Goal: Information Seeking & Learning: Learn about a topic

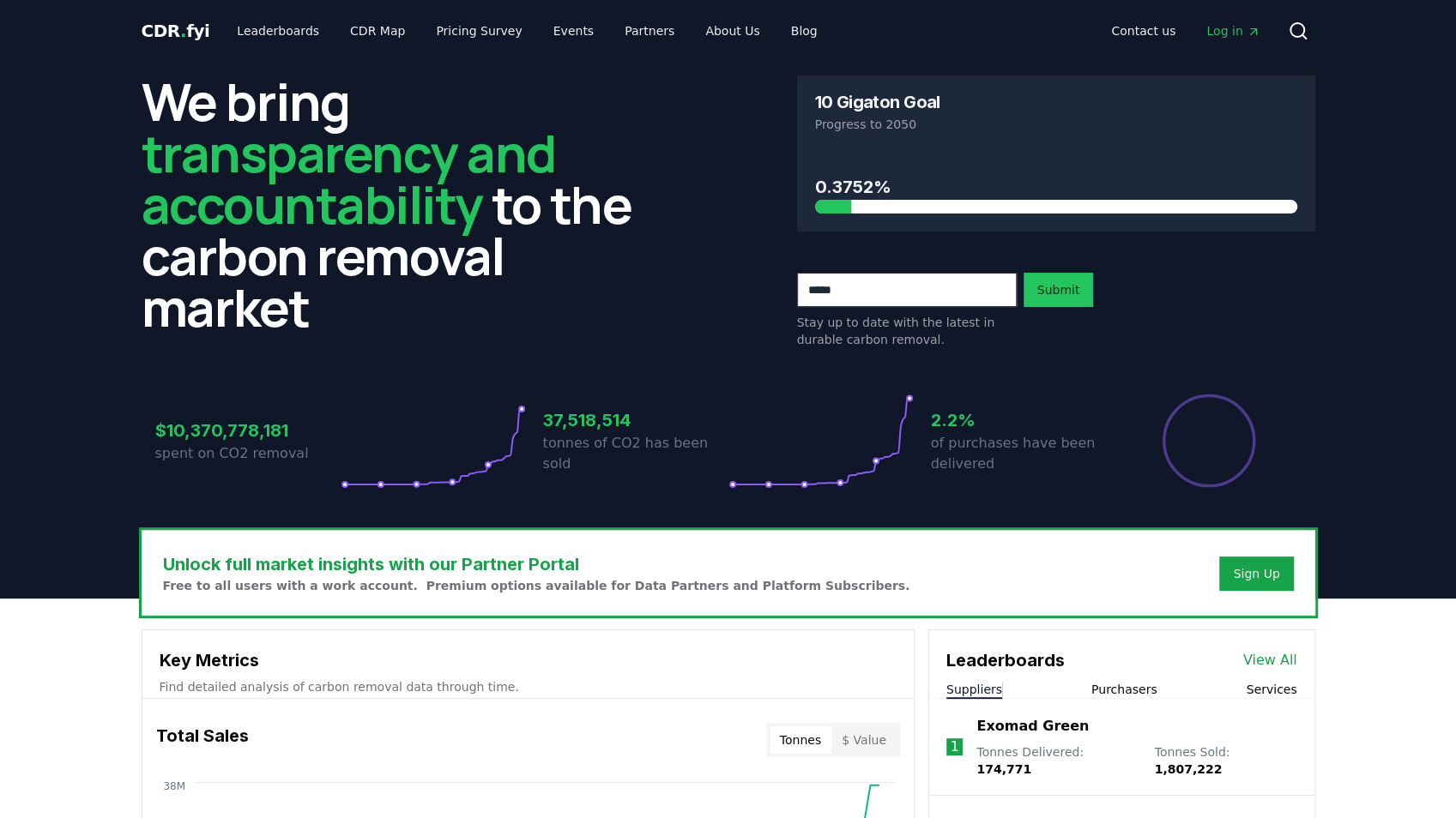
click at [1264, 652] on link "View All" at bounding box center [1270, 660] width 54 height 21
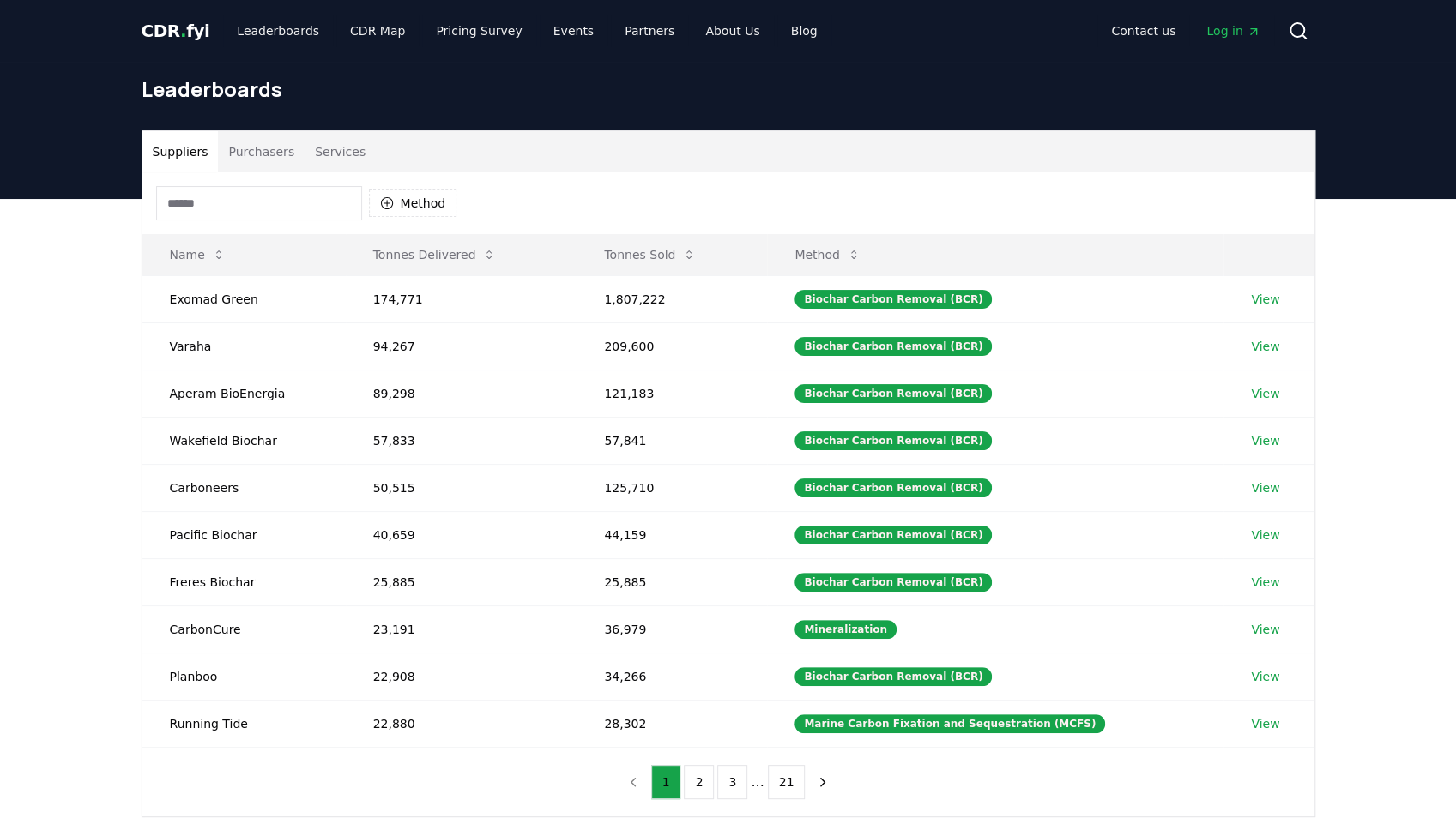
click at [1223, 27] on span "Log in" at bounding box center [1233, 30] width 53 height 17
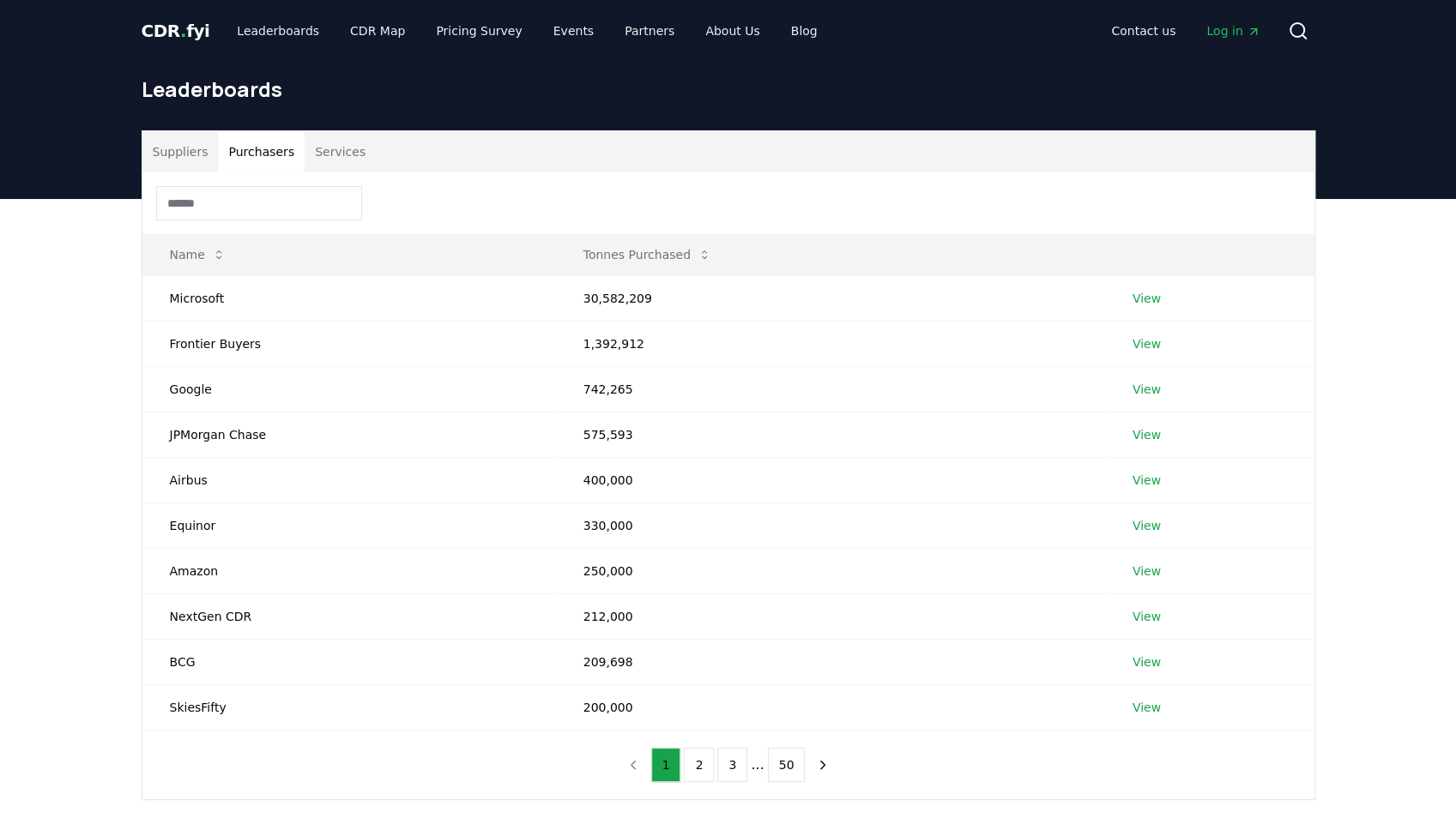
click at [249, 158] on button "Purchasers" at bounding box center [260, 152] width 87 height 41
click at [199, 146] on button "Suppliers" at bounding box center [181, 152] width 77 height 41
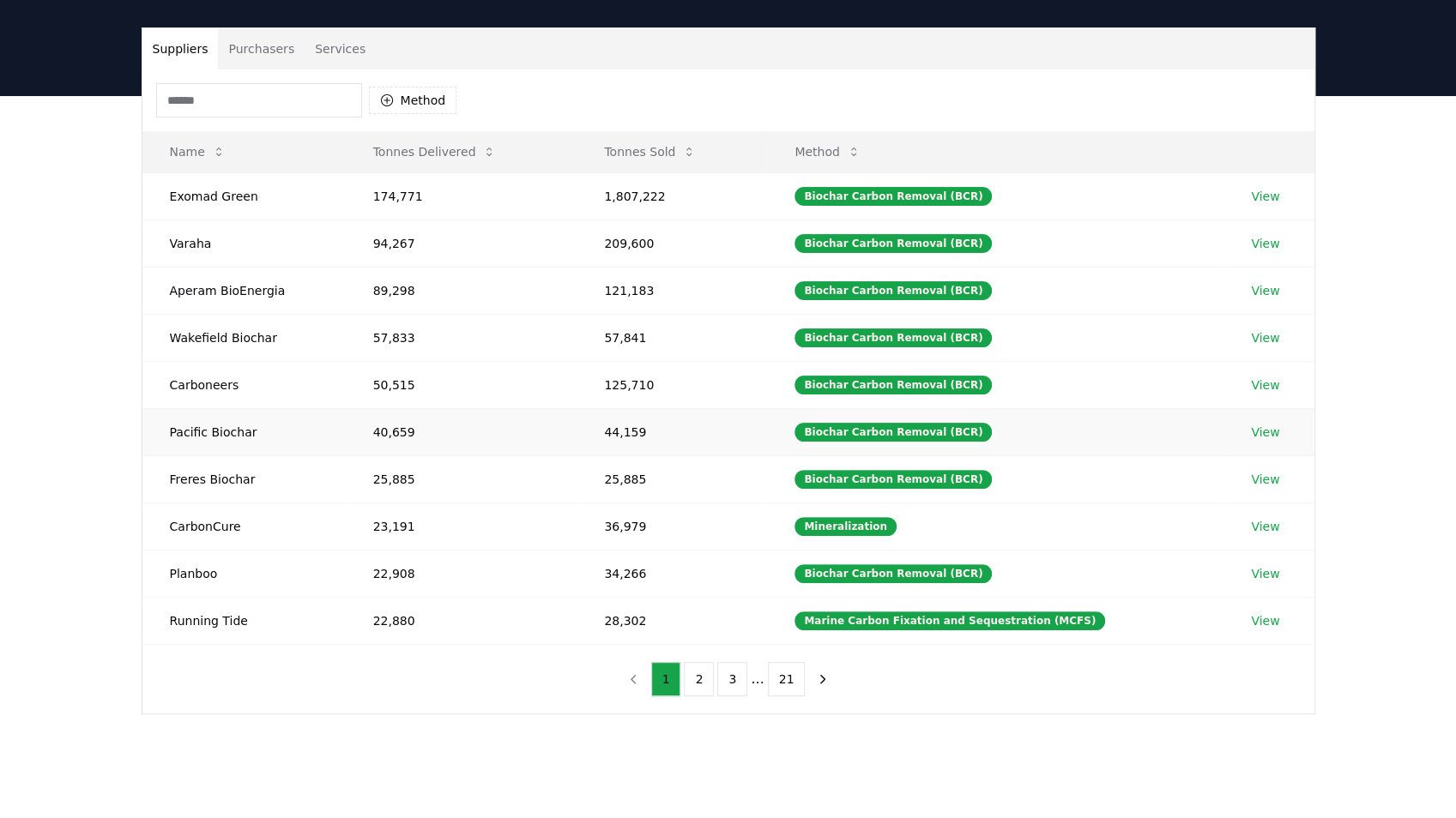
scroll to position [57, 0]
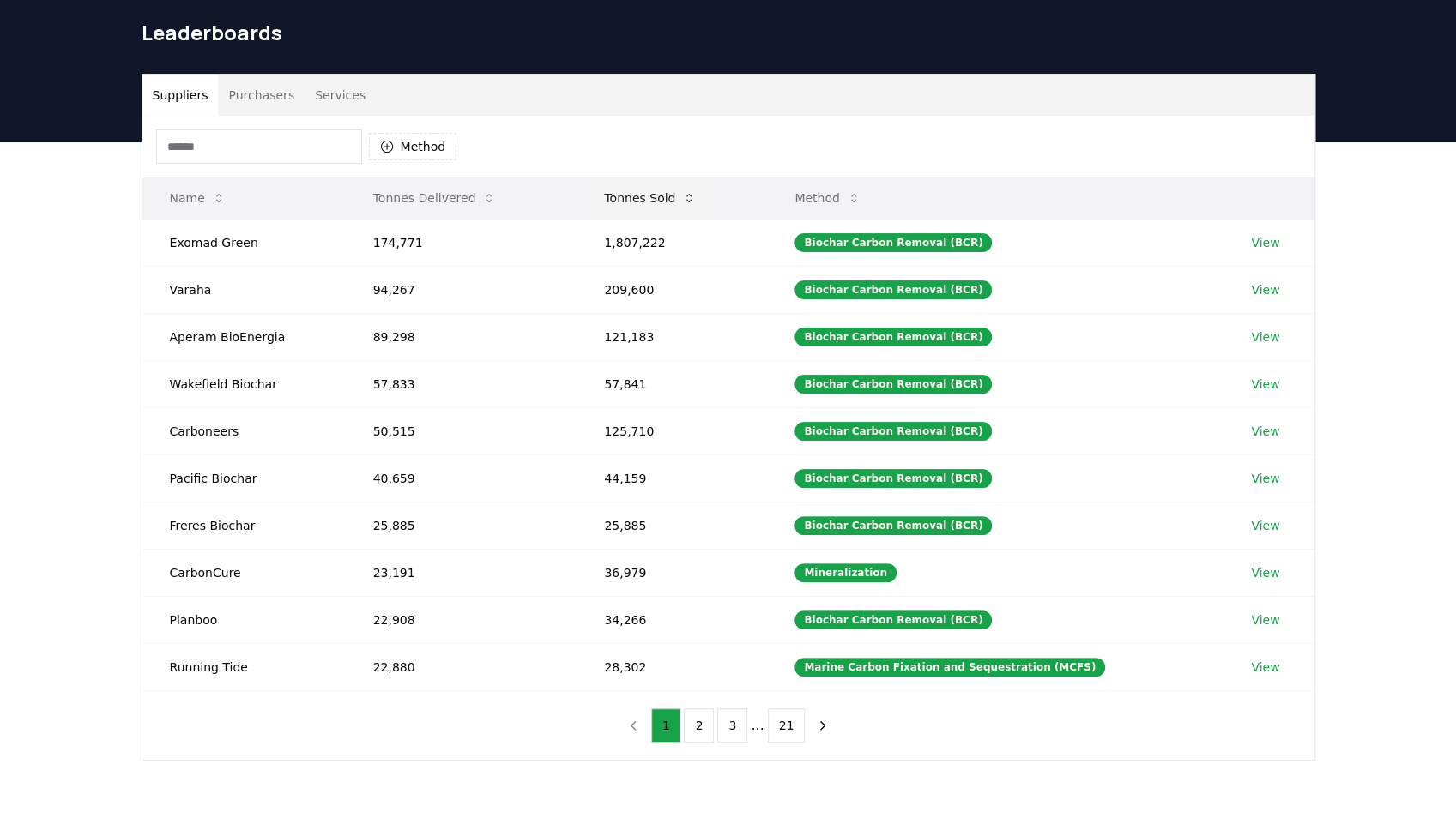
click at [643, 199] on button "Tonnes Sold" at bounding box center [650, 198] width 119 height 35
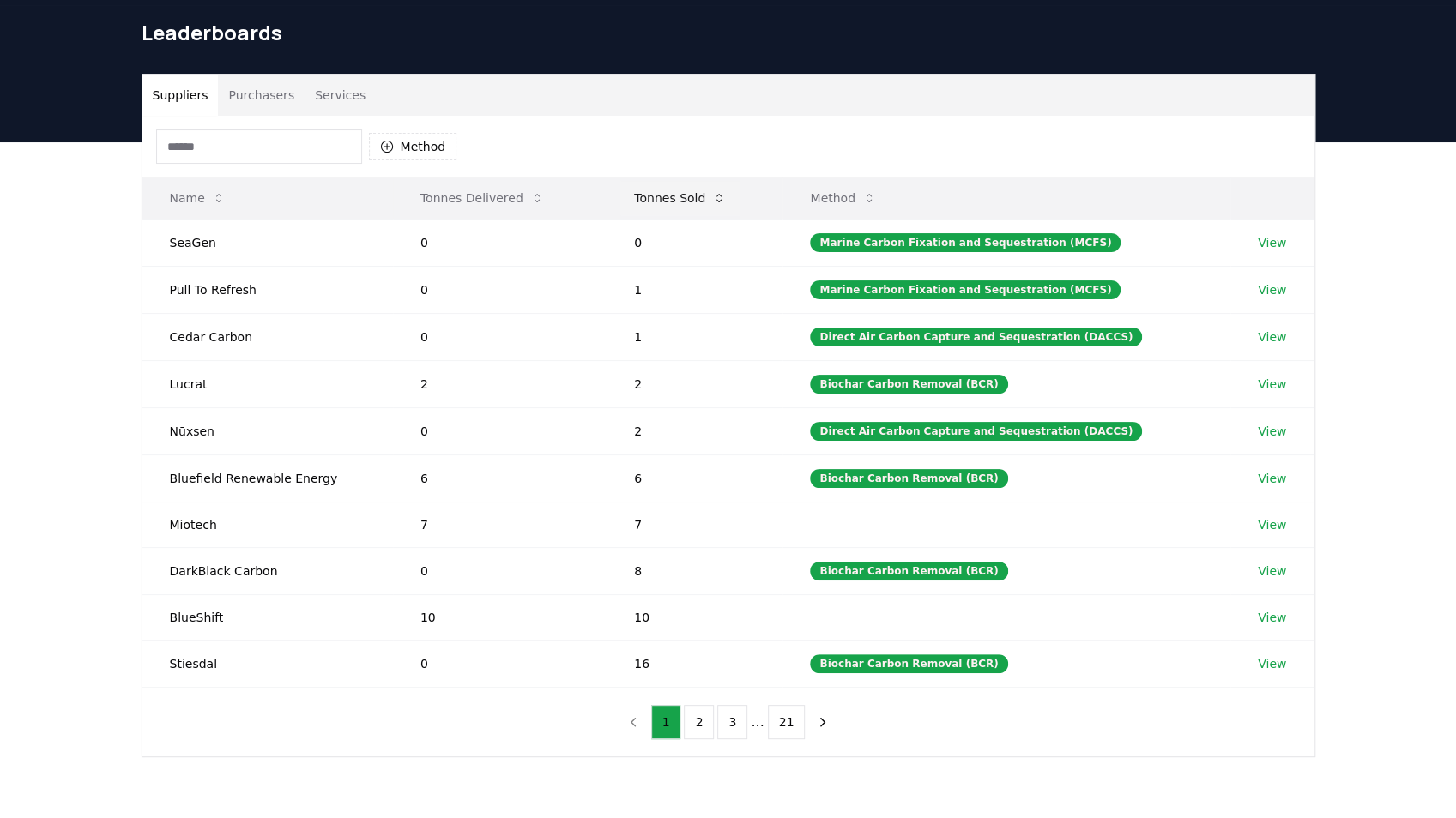
click at [668, 191] on button "Tonnes Sold" at bounding box center [680, 198] width 119 height 35
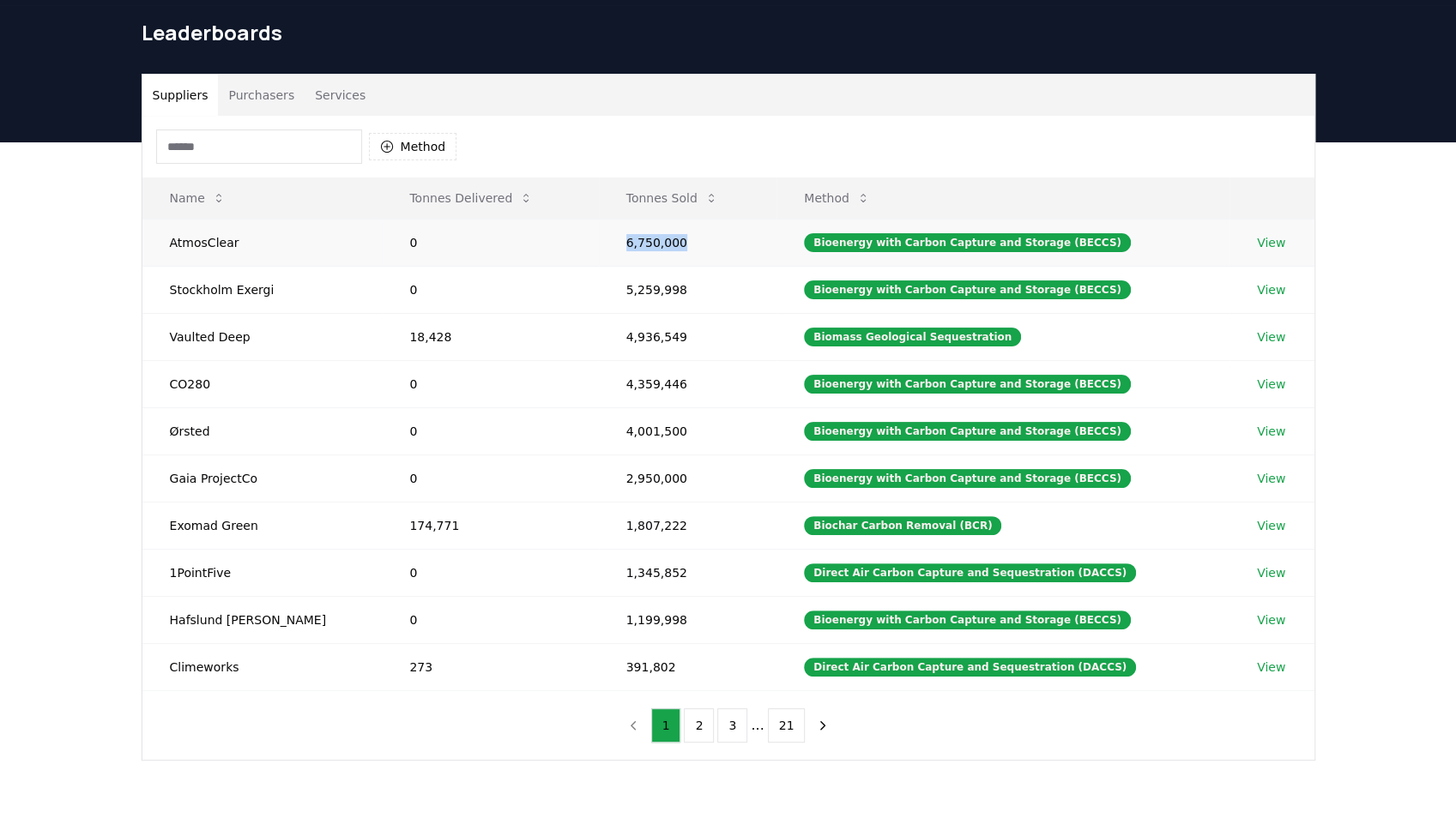
drag, startPoint x: 657, startPoint y: 235, endPoint x: 563, endPoint y: 223, distance: 94.8
click at [563, 223] on tr "AtmosClear 0 6,750,000 Bioenergy with Carbon Capture and Storage (BECCS) View" at bounding box center [728, 242] width 1172 height 48
click at [563, 223] on td "0" at bounding box center [490, 242] width 217 height 48
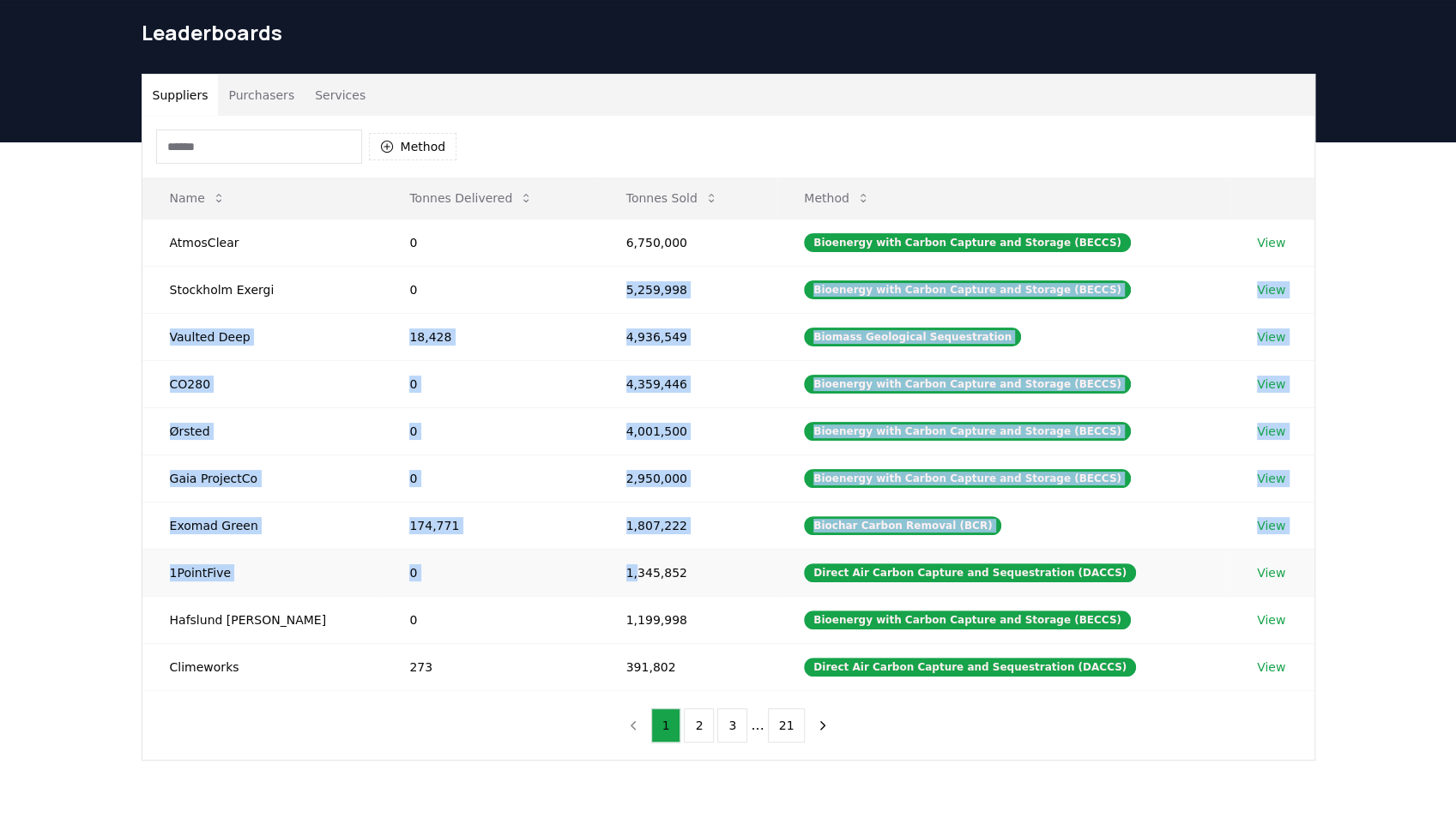
drag, startPoint x: 576, startPoint y: 283, endPoint x: 606, endPoint y: 576, distance: 294.5
click at [606, 576] on tbody "AtmosClear 0 6,750,000 Bioenergy with Carbon Capture and Storage (BECCS) View […" at bounding box center [728, 454] width 1172 height 472
click at [606, 576] on td "1,345,852" at bounding box center [687, 573] width 178 height 48
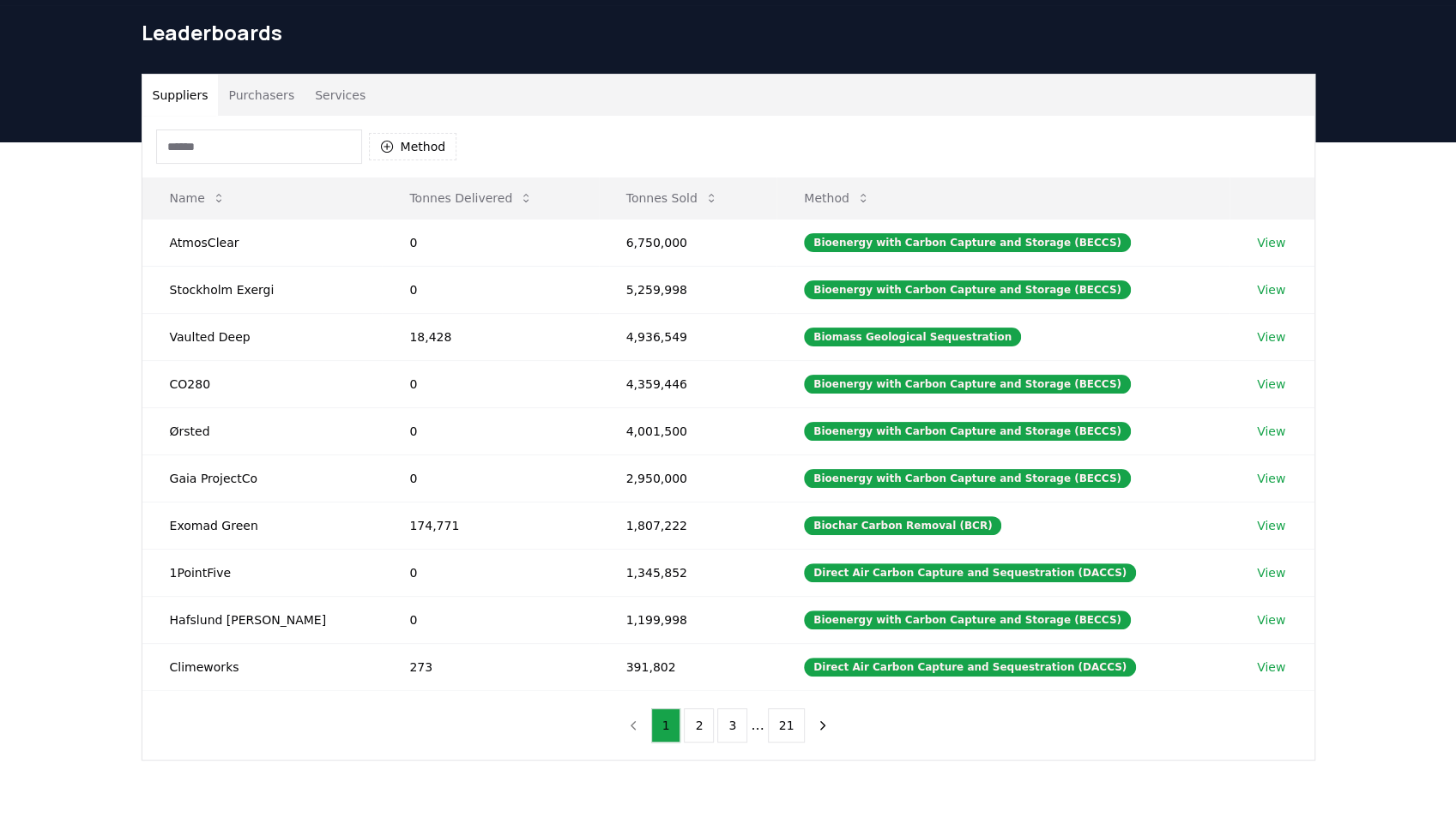
click at [292, 110] on button "Purchasers" at bounding box center [260, 95] width 87 height 41
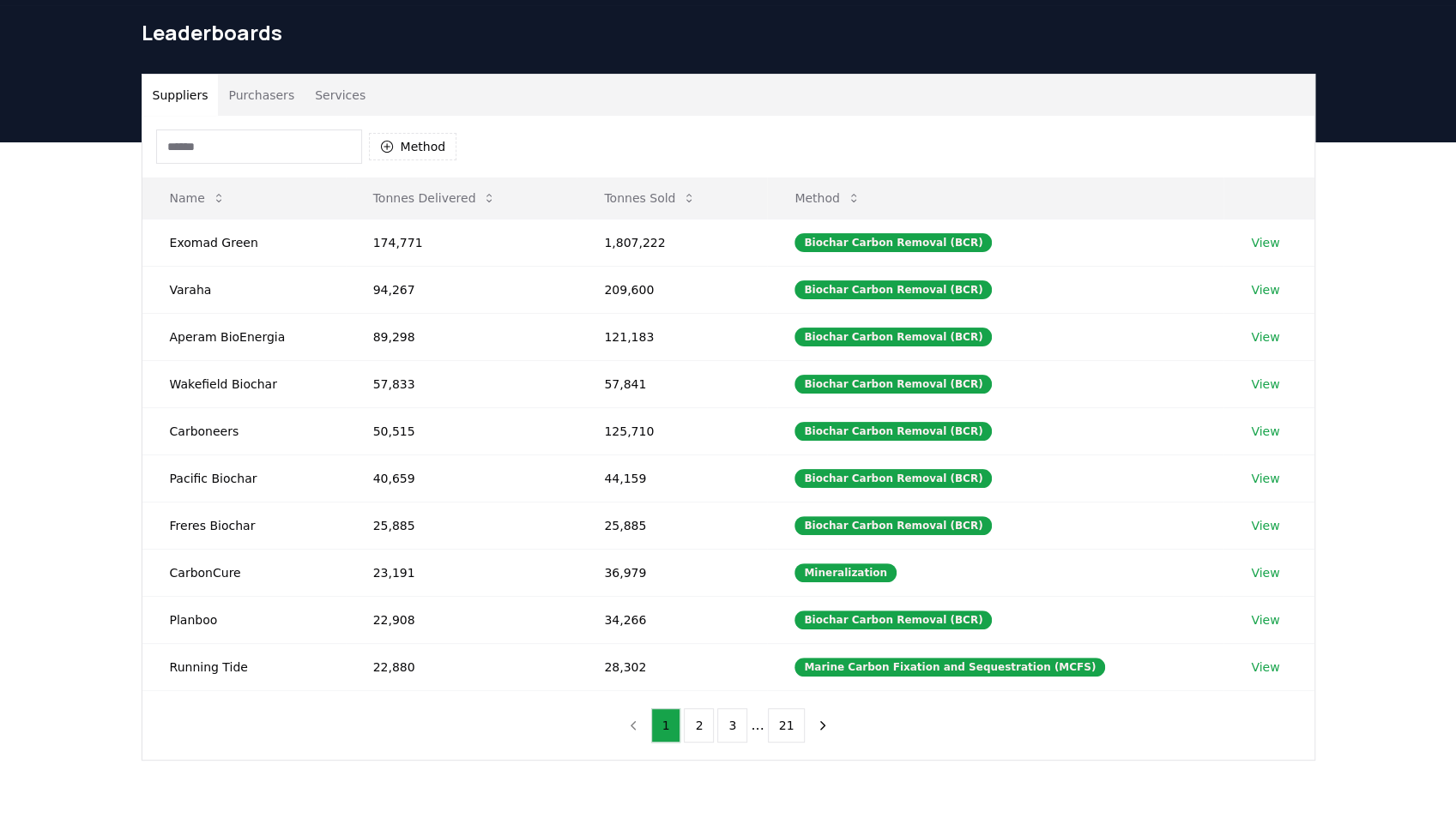
click at [188, 90] on button "Suppliers" at bounding box center [181, 95] width 77 height 41
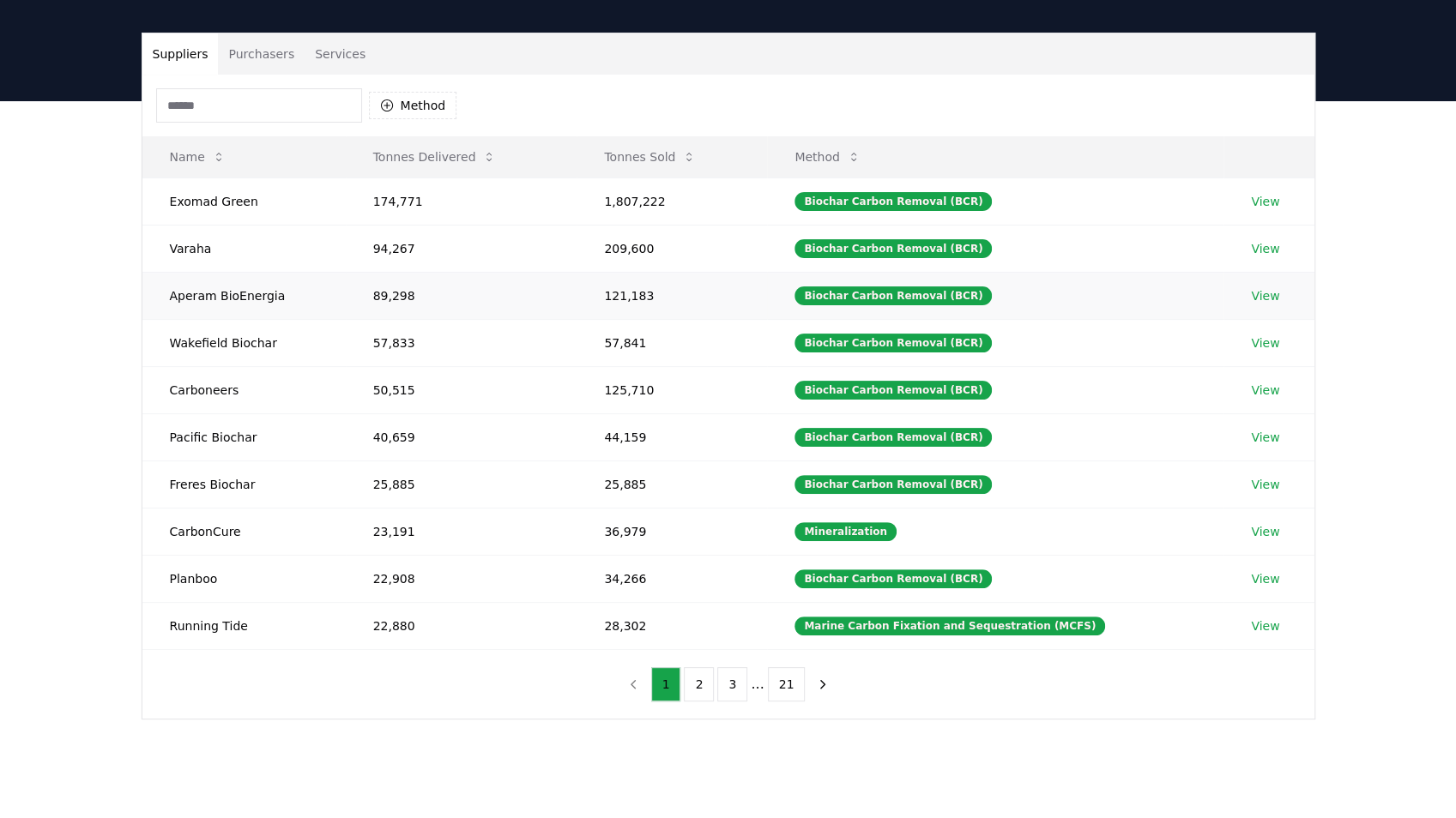
scroll to position [172, 0]
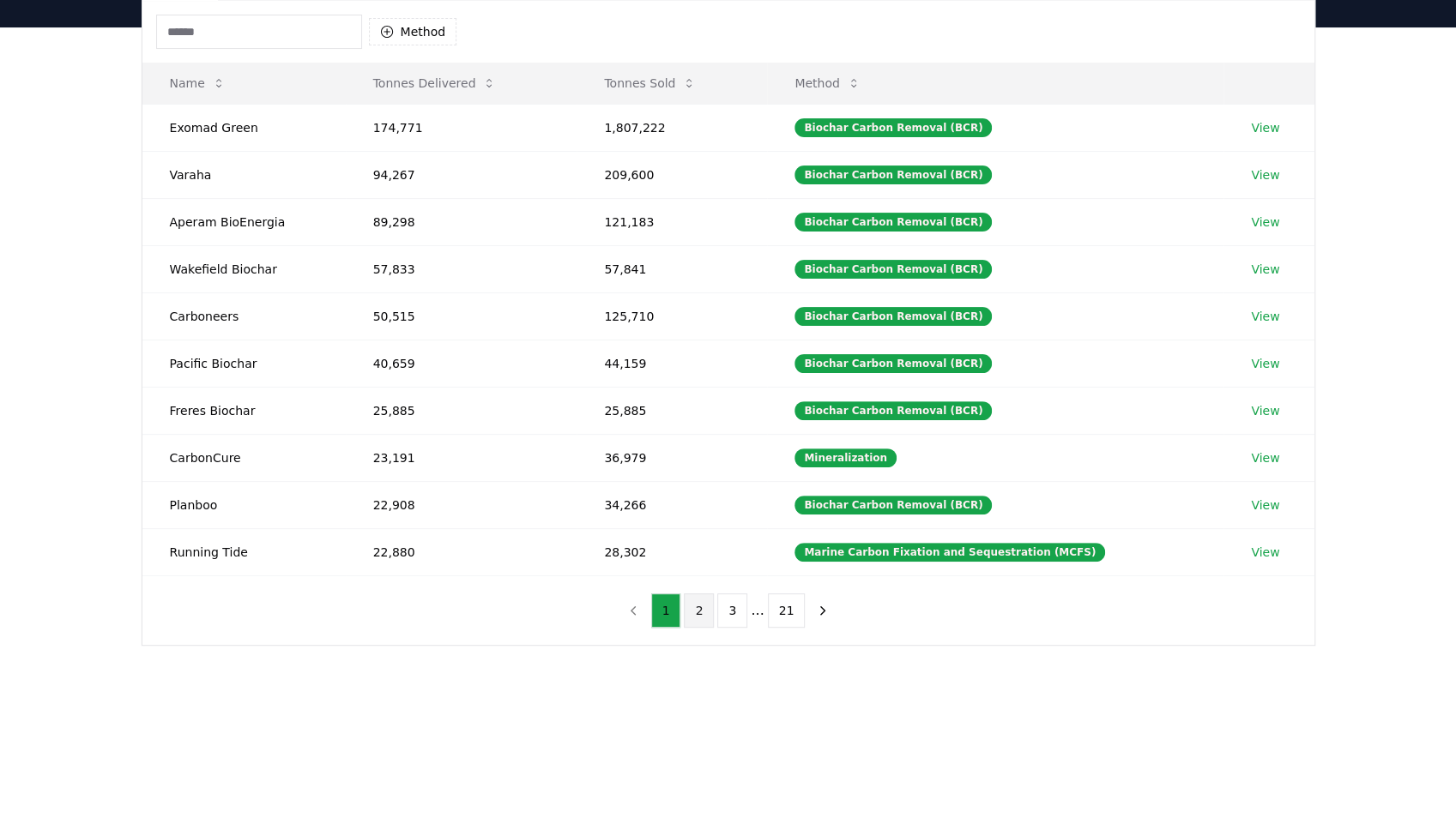
click at [704, 594] on button "2" at bounding box center [698, 611] width 30 height 35
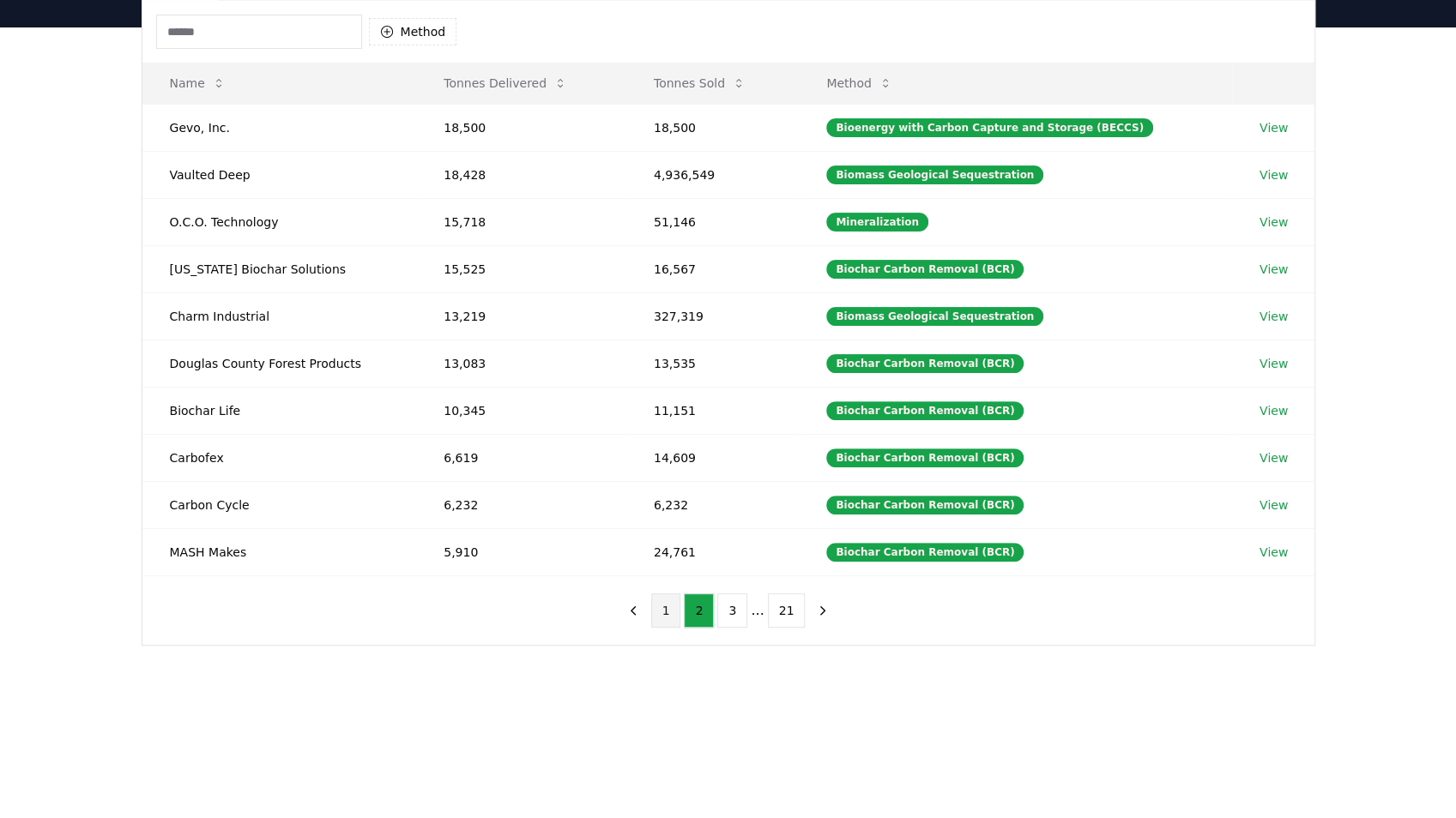
click at [678, 599] on button "1" at bounding box center [665, 611] width 30 height 35
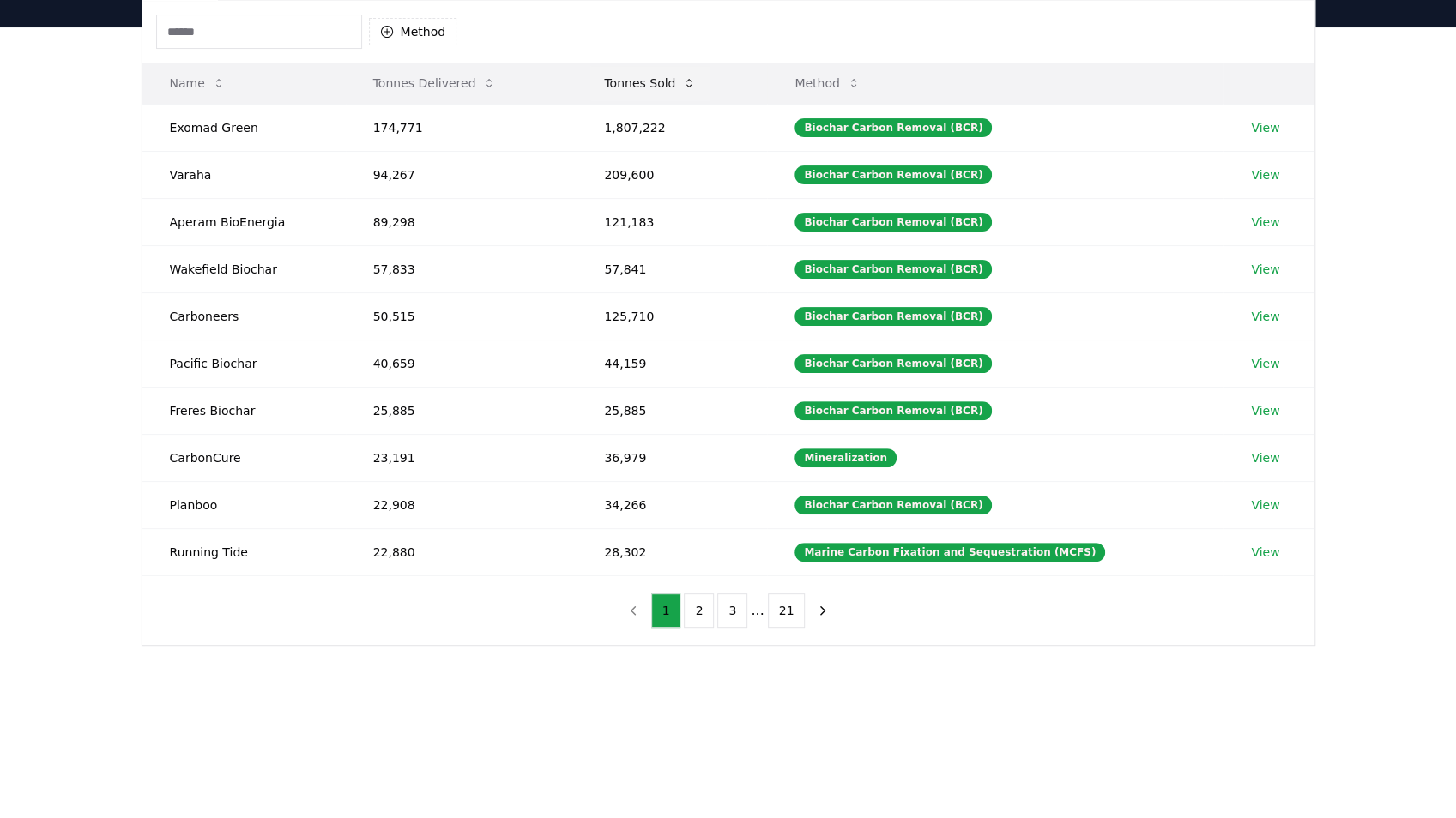
click at [663, 82] on button "Tonnes Sold" at bounding box center [650, 83] width 119 height 35
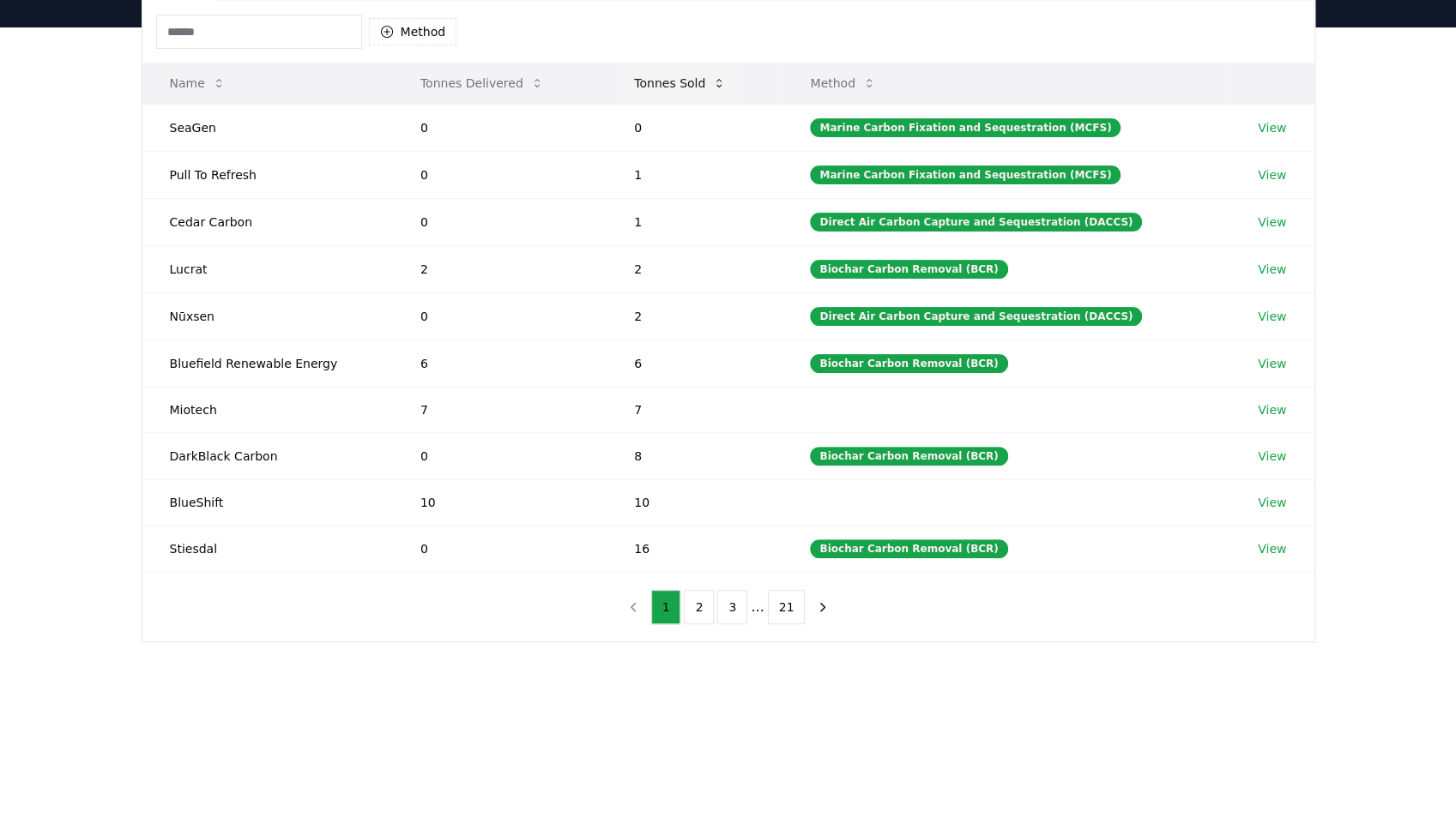
click at [663, 82] on button "Tonnes Sold" at bounding box center [680, 83] width 119 height 35
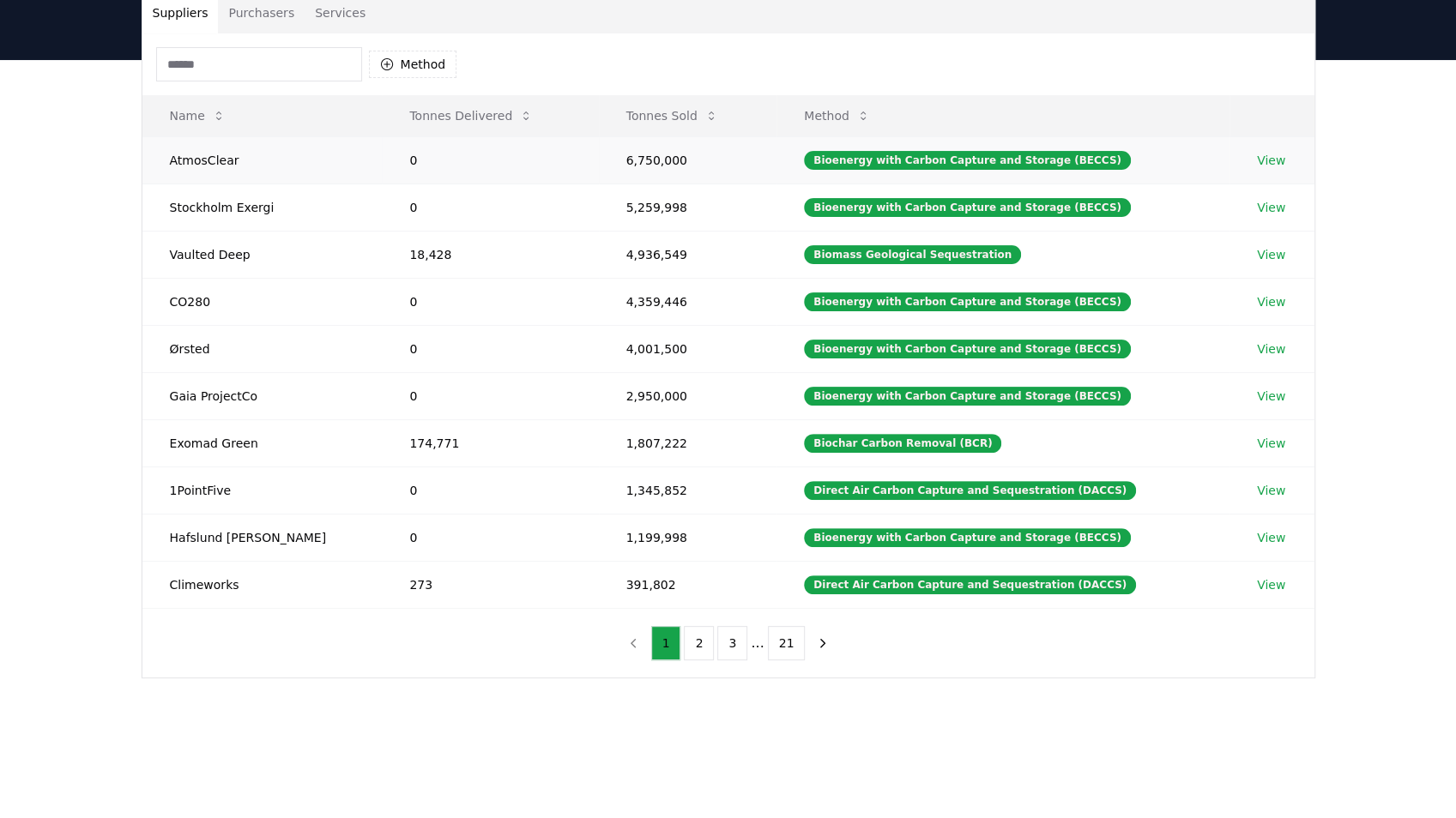
scroll to position [114, 0]
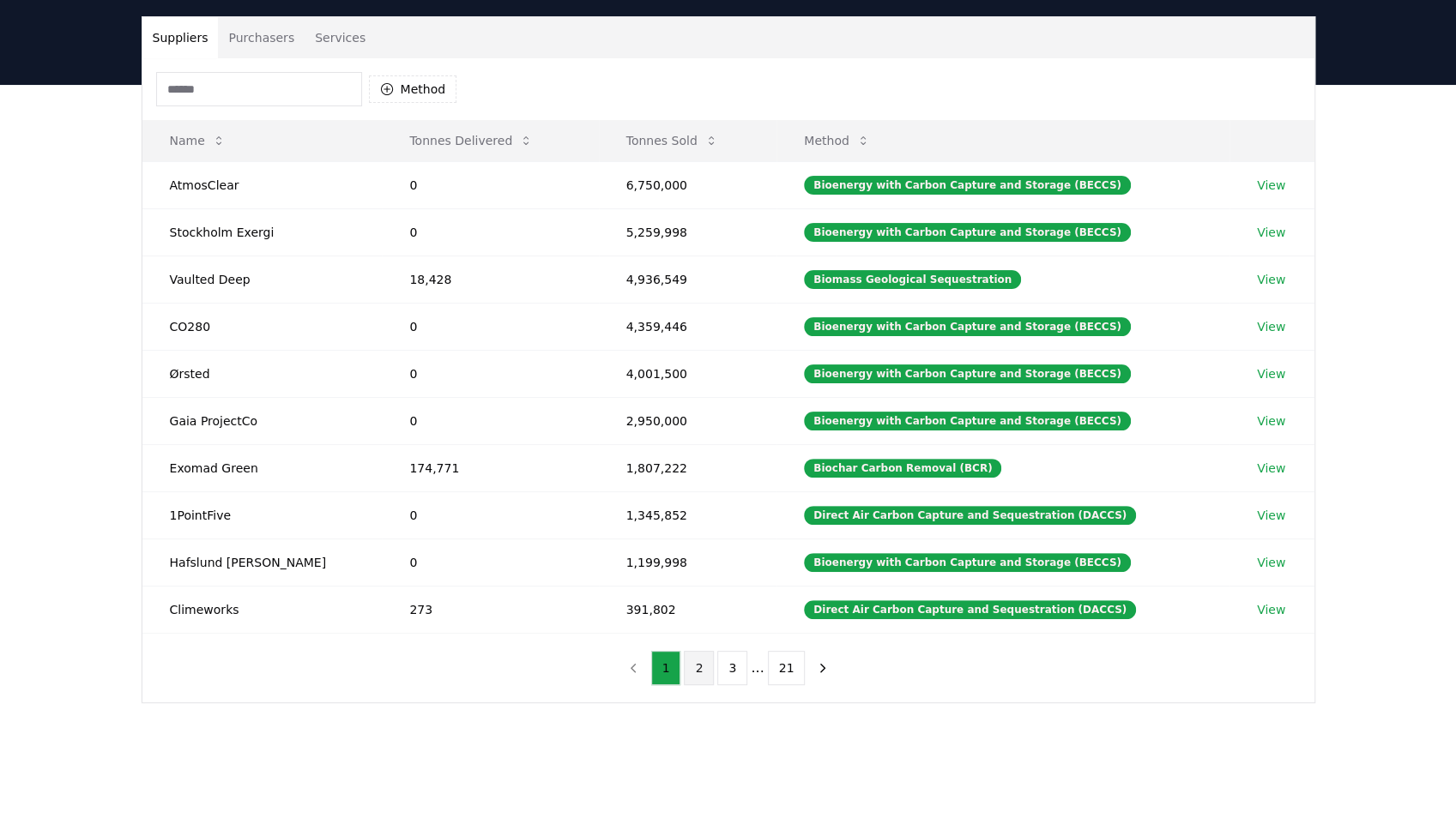
click at [692, 651] on button "2" at bounding box center [698, 668] width 30 height 35
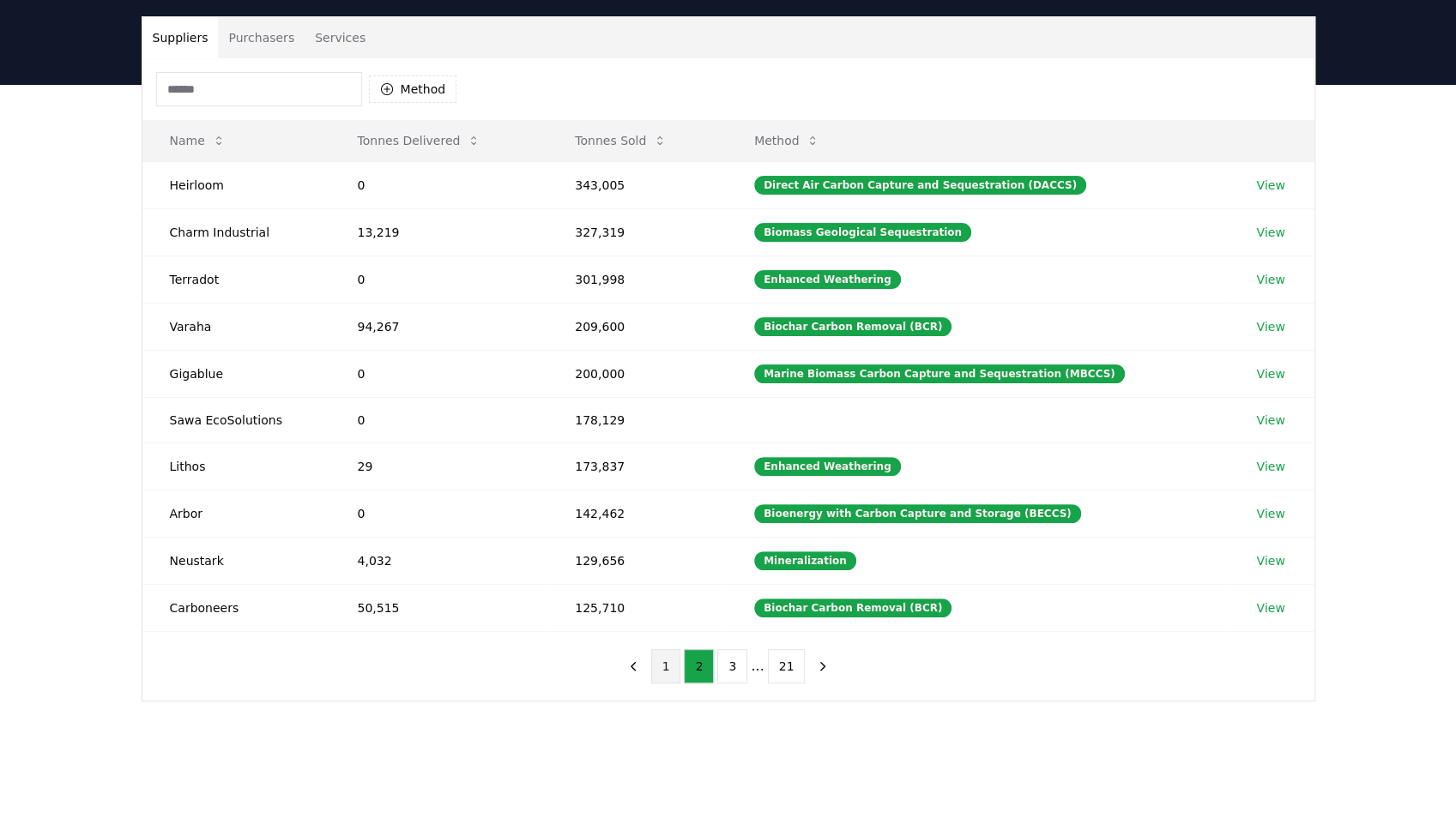
click at [673, 652] on button "1" at bounding box center [665, 667] width 30 height 35
